Goal: Task Accomplishment & Management: Manage account settings

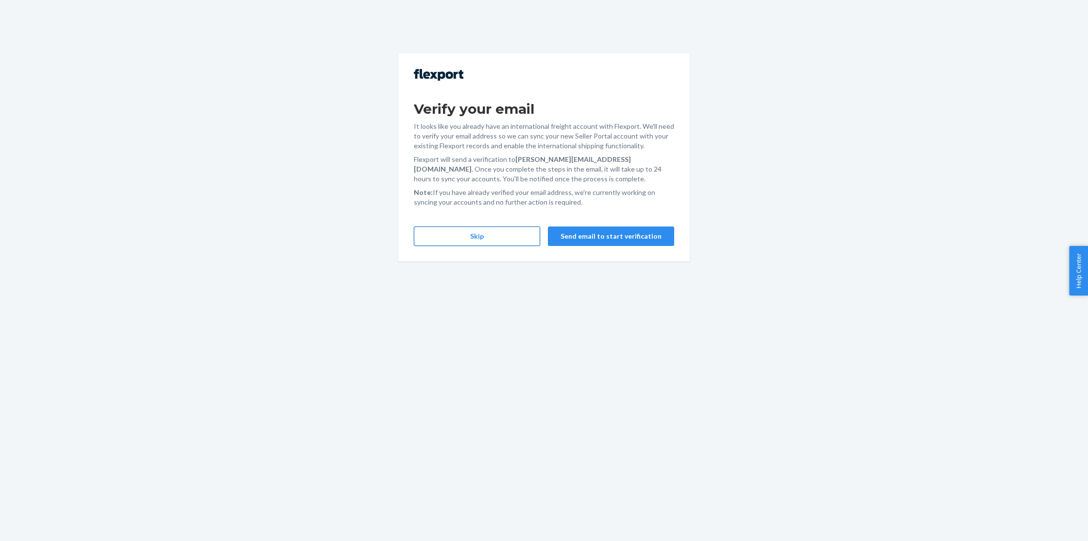
click at [538, 236] on button "Skip" at bounding box center [477, 235] width 126 height 19
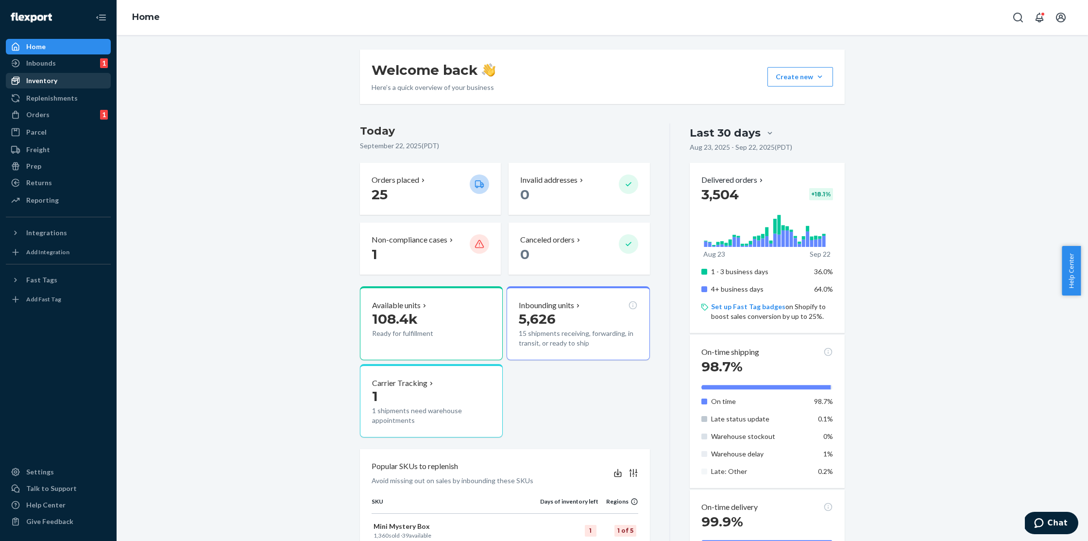
click at [44, 75] on div "Inventory" at bounding box center [58, 81] width 103 height 14
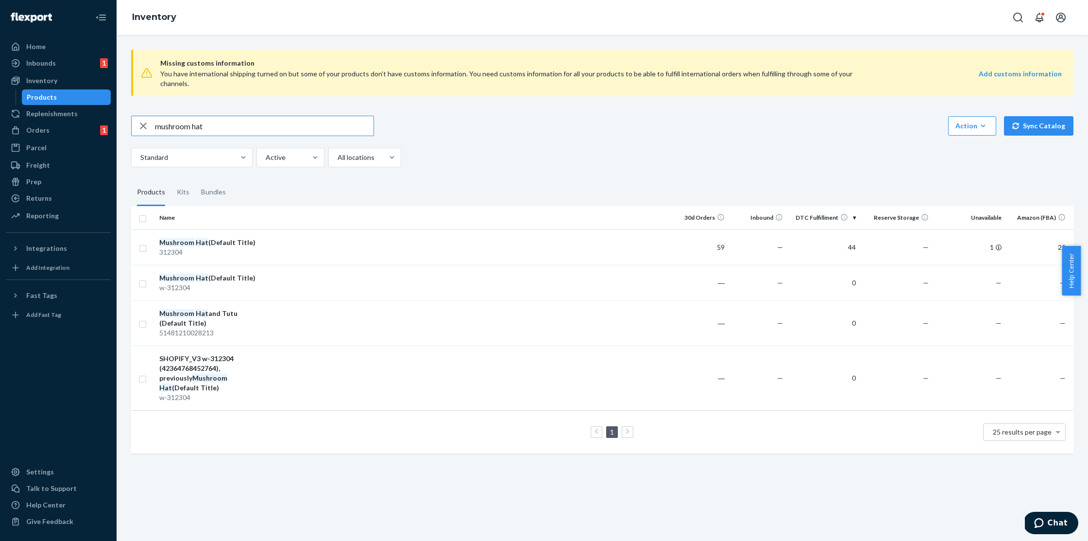
drag, startPoint x: 219, startPoint y: 115, endPoint x: 131, endPoint y: 115, distance: 87.5
click at [132, 116] on div "mushroom hat" at bounding box center [253, 125] width 242 height 19
type input "mushroom tutu"
